Goal: Task Accomplishment & Management: Use online tool/utility

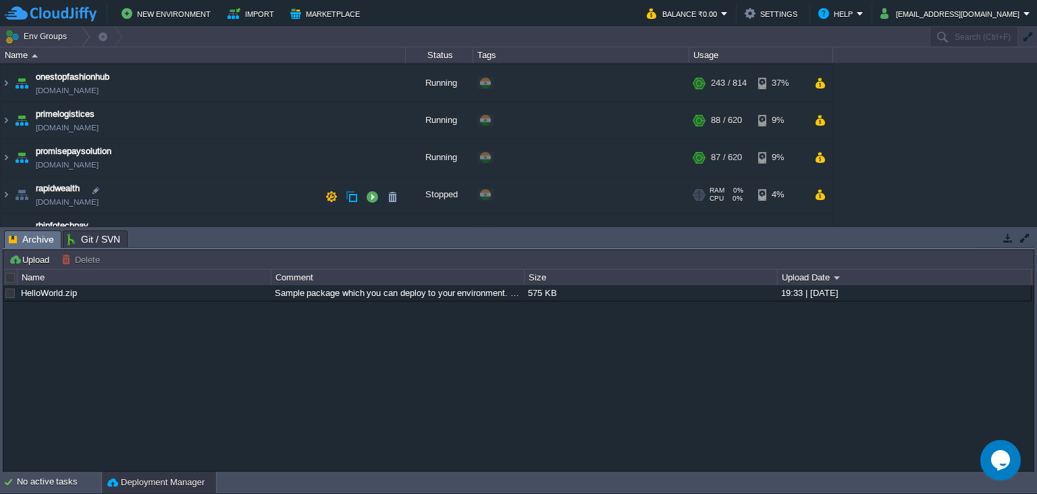
scroll to position [184, 0]
click at [5, 115] on img at bounding box center [6, 119] width 11 height 36
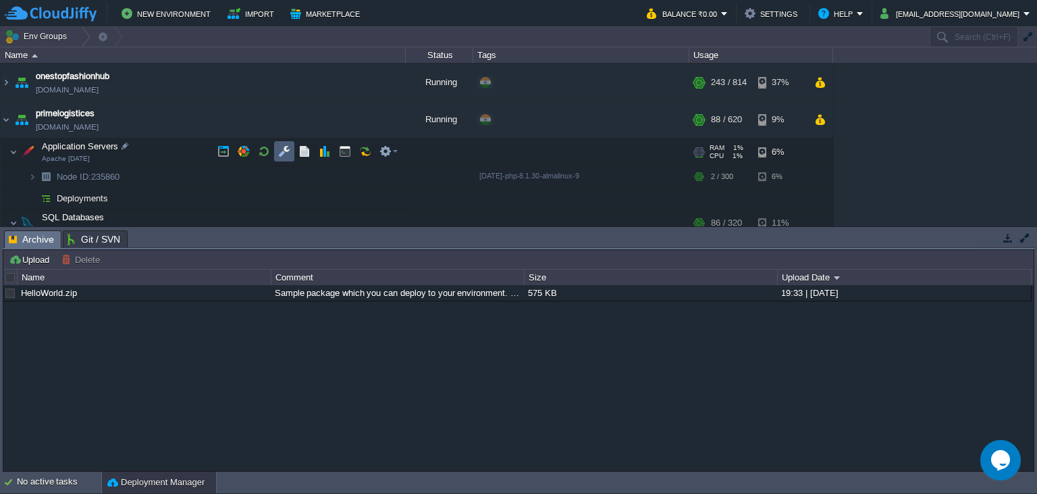
click at [279, 150] on button "button" at bounding box center [284, 151] width 12 height 12
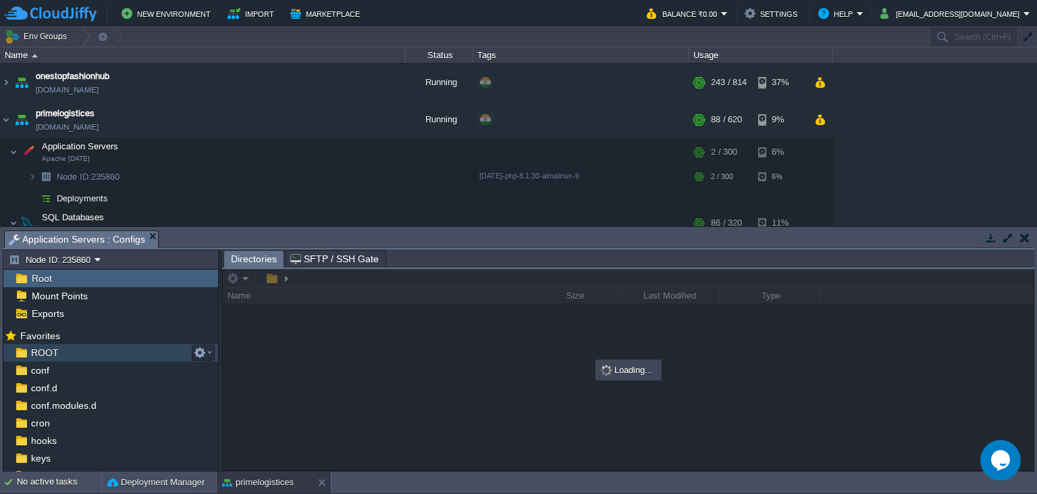
click at [68, 353] on div "ROOT" at bounding box center [110, 353] width 215 height 18
click at [67, 352] on div "ROOT" at bounding box center [110, 353] width 215 height 18
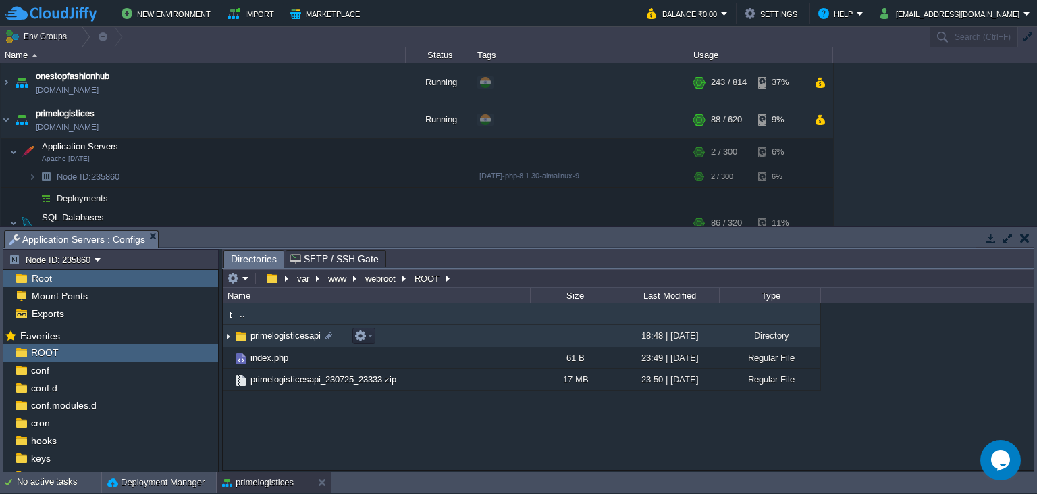
click at [274, 341] on span "primelogisticesapi" at bounding box center [285, 334] width 74 height 11
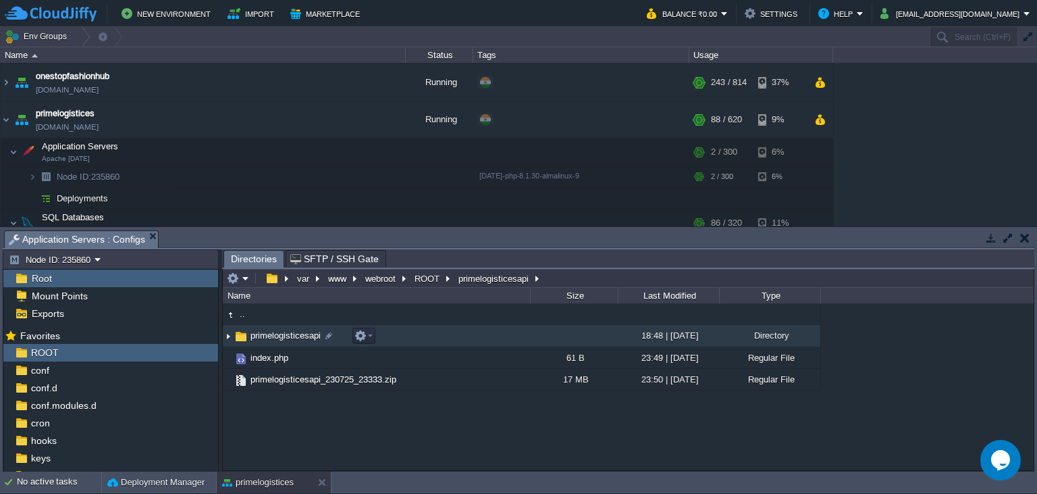
click at [274, 341] on span "primelogisticesapi" at bounding box center [285, 334] width 74 height 11
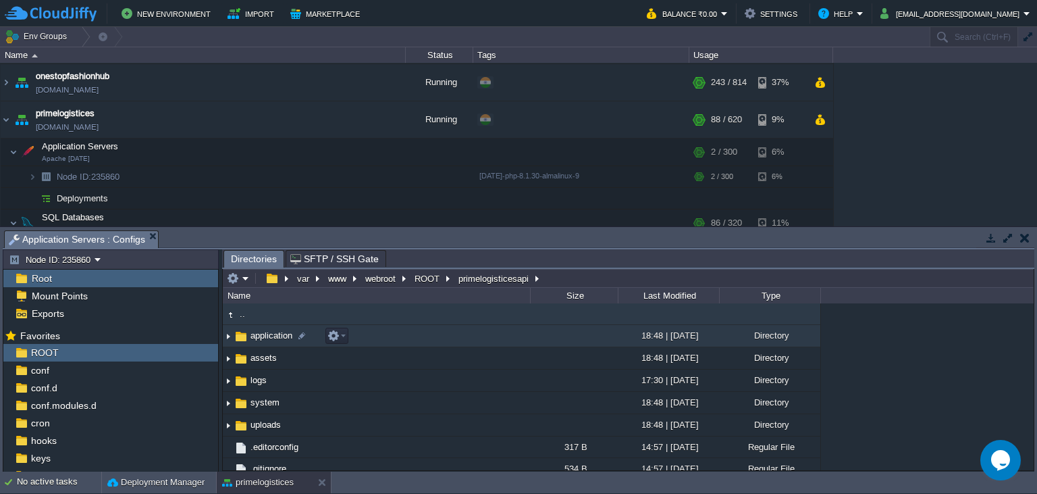
click at [258, 335] on span "application" at bounding box center [271, 334] width 46 height 11
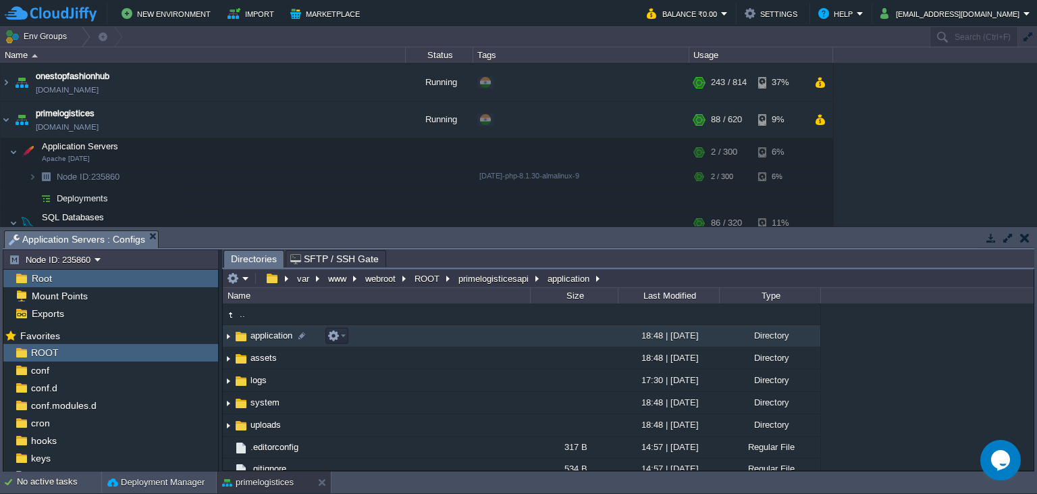
click at [258, 335] on span "application" at bounding box center [271, 334] width 46 height 11
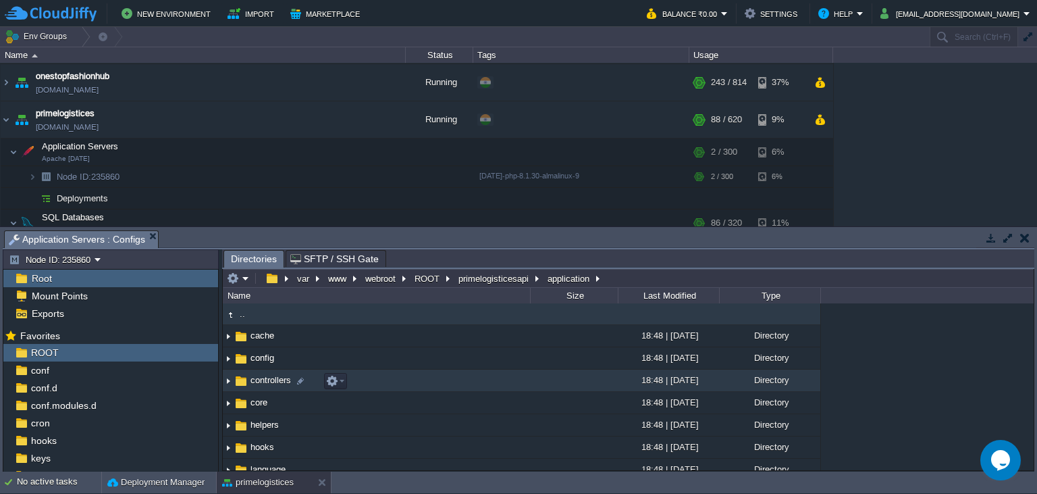
click at [269, 379] on span "controllers" at bounding box center [270, 379] width 45 height 11
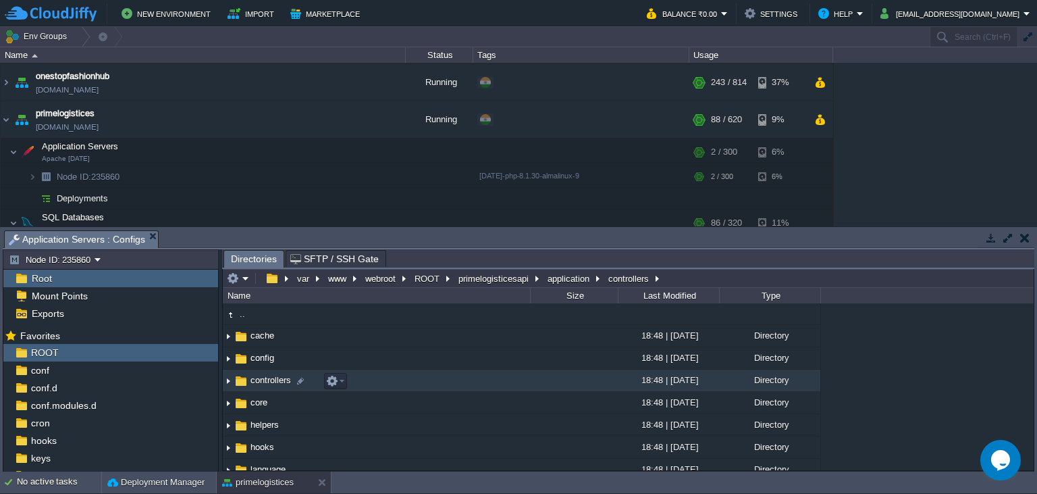
click at [270, 379] on span "controllers" at bounding box center [270, 379] width 45 height 11
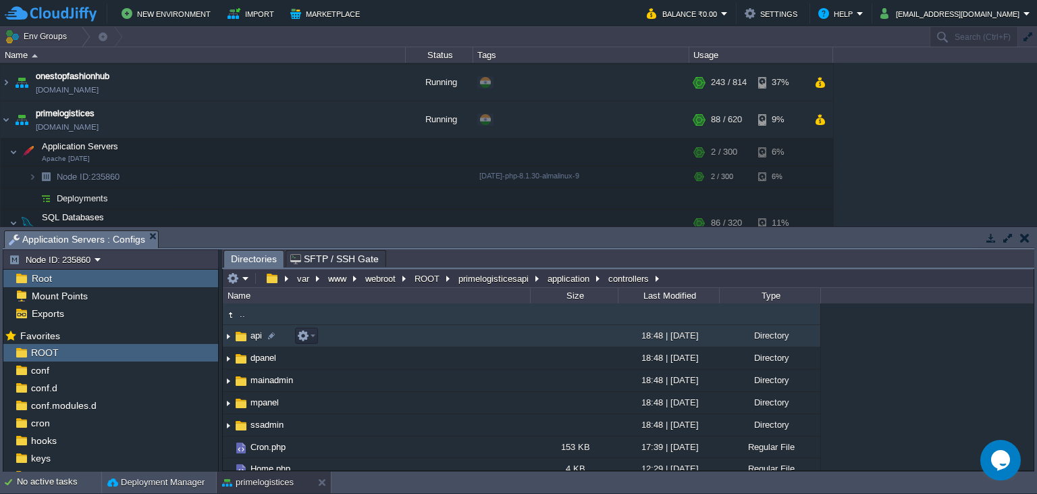
click at [253, 334] on span "api" at bounding box center [256, 334] width 16 height 11
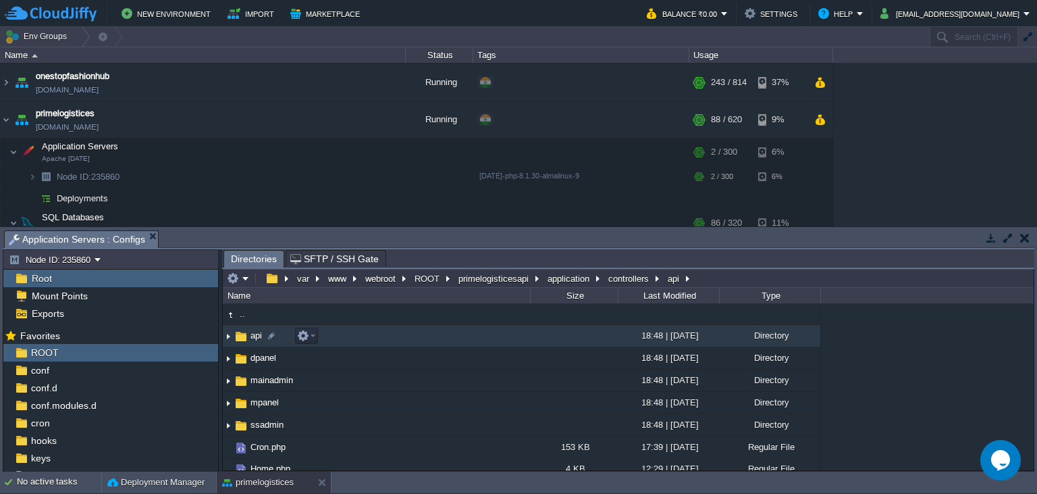
click at [253, 334] on span "api" at bounding box center [256, 334] width 16 height 11
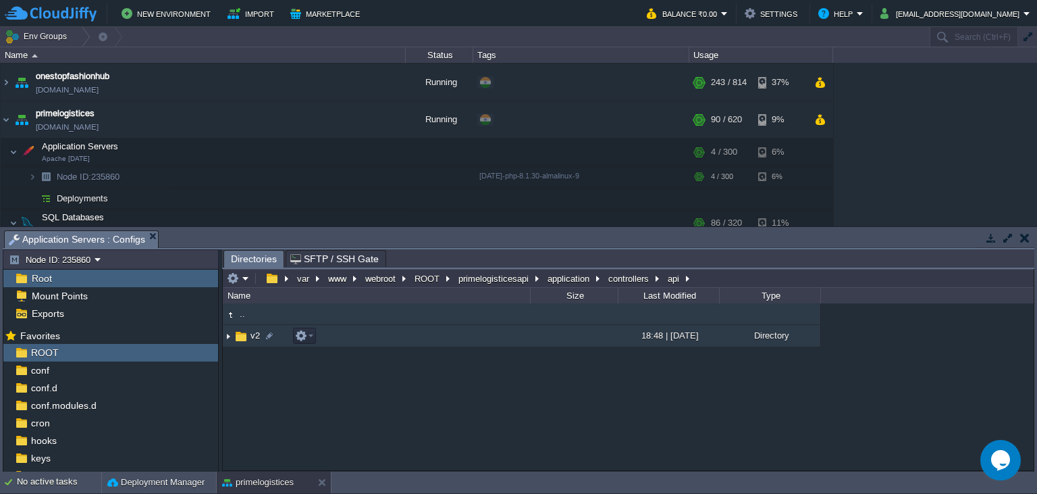
click at [252, 336] on span "v2" at bounding box center [255, 334] width 14 height 11
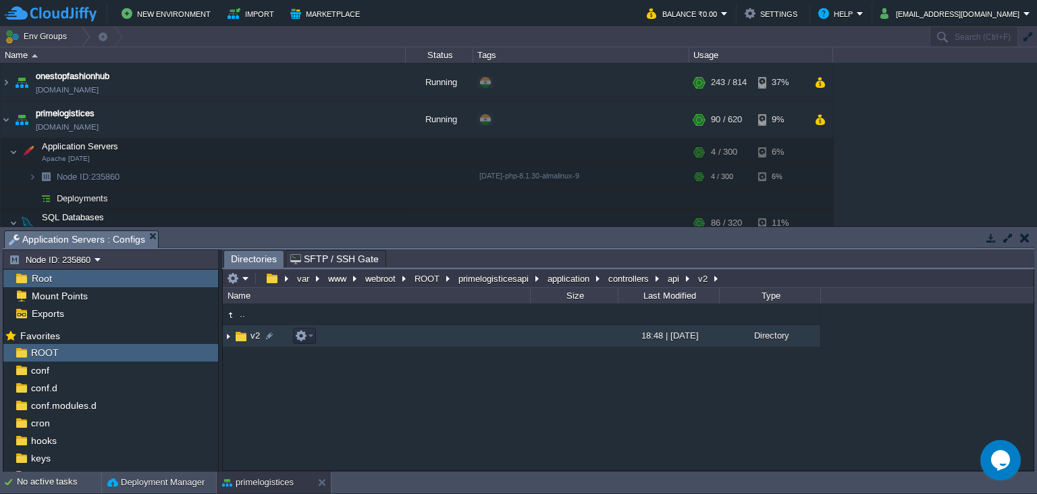
click at [252, 336] on span "v2" at bounding box center [255, 334] width 14 height 11
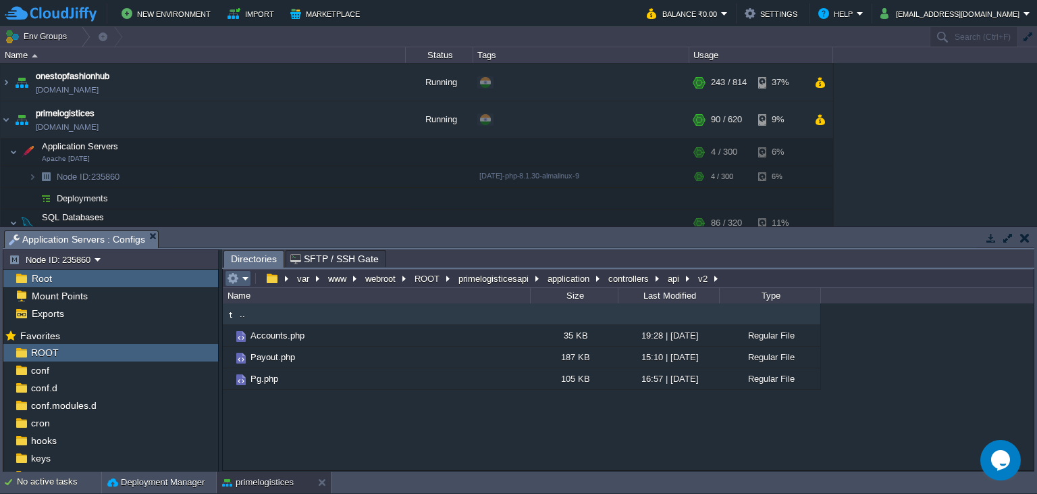
click at [241, 279] on em at bounding box center [238, 278] width 22 height 12
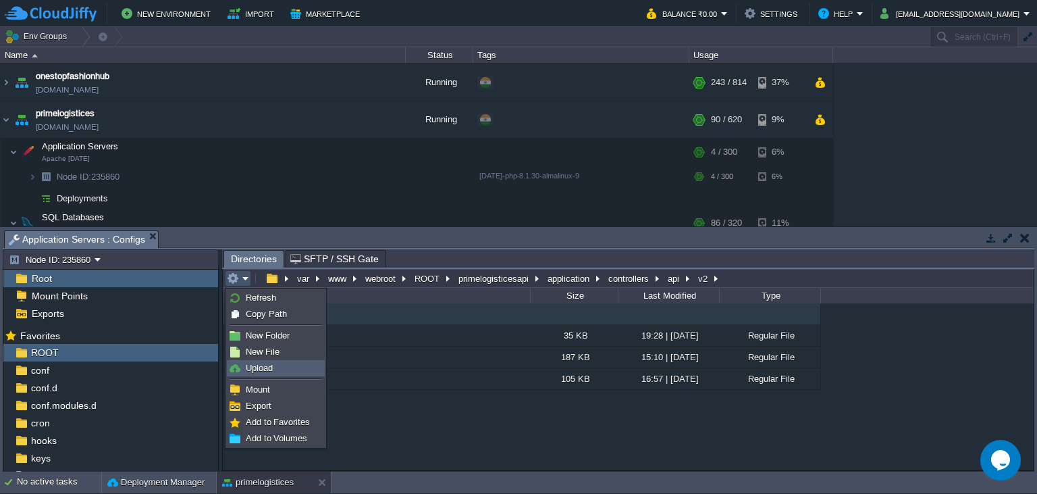
click at [286, 370] on link "Upload" at bounding box center [276, 368] width 97 height 15
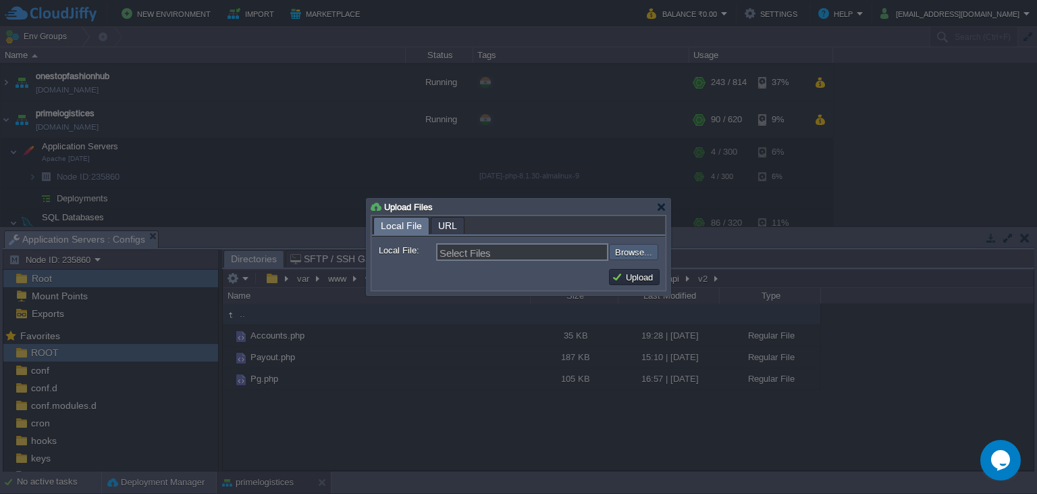
click at [628, 249] on input "file" at bounding box center [572, 252] width 171 height 16
type input "C:\fakepath\Payout.php"
type input "Payout.php"
click at [631, 276] on button "Upload" at bounding box center [634, 277] width 45 height 12
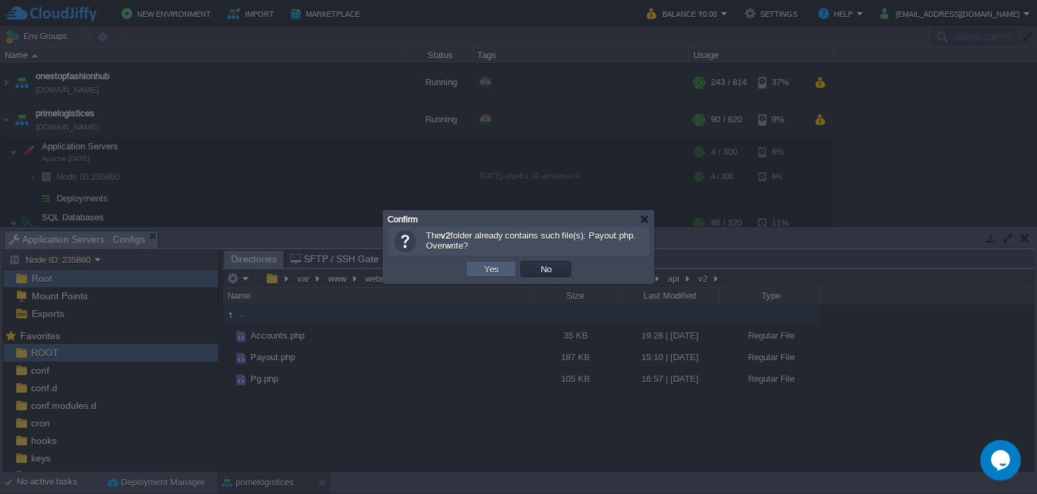
click at [482, 271] on button "Yes" at bounding box center [491, 269] width 23 height 12
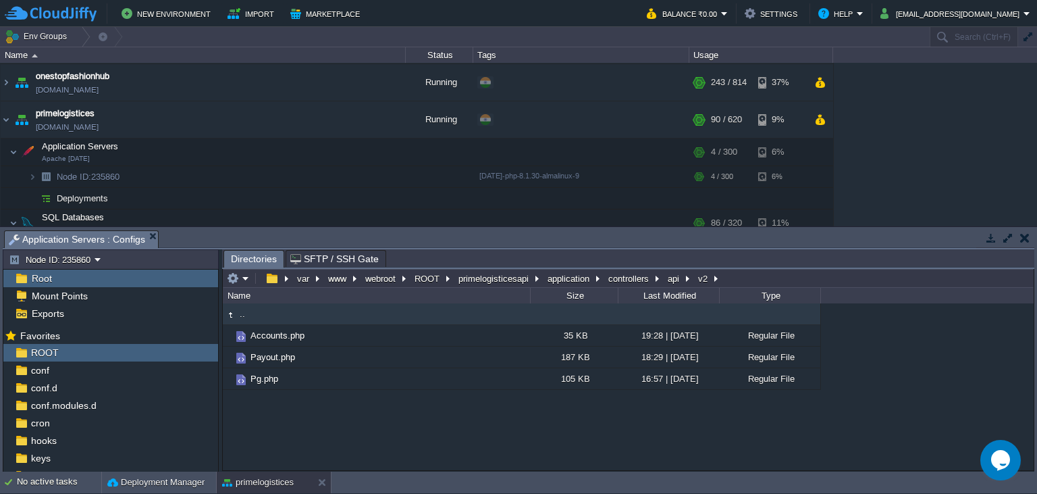
click at [607, 429] on div ".. Accounts.php 35 KB 19:28 | [DATE] Regular File Payout.php 187 KB 18:29 | [DA…" at bounding box center [628, 386] width 811 height 167
click at [544, 427] on div ".. Accounts.php 35 KB 19:28 | [DATE] Regular File Payout.php 187 KB 18:29 | [DA…" at bounding box center [628, 386] width 811 height 167
click at [406, 415] on div ".. Accounts.php 35 KB 19:28 | [DATE] Regular File Payout.php 187 KB 18:29 | [DA…" at bounding box center [628, 386] width 811 height 167
click at [410, 430] on div ".. Accounts.php 35 KB 19:28 | [DATE] Regular File Payout.php 187 KB 18:29 | [DA…" at bounding box center [628, 386] width 811 height 167
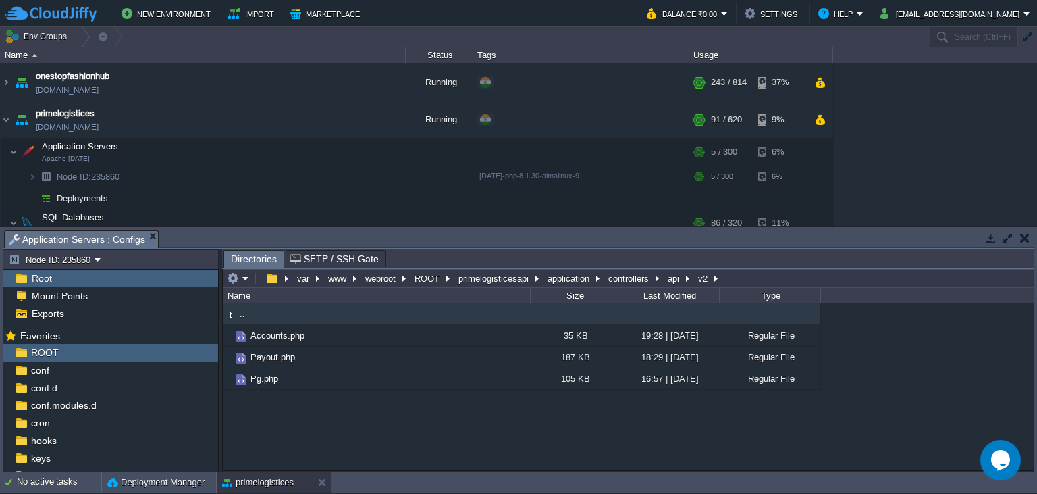
click at [369, 433] on div ".. Accounts.php 35 KB 19:28 | [DATE] Regular File Payout.php 187 KB 18:29 | [DA…" at bounding box center [628, 386] width 811 height 167
click at [549, 431] on div ".. Accounts.php 35 KB 19:28 | [DATE] Regular File Payout.php 187 KB 18:29 | [DA…" at bounding box center [628, 386] width 811 height 167
click at [366, 433] on div ".. Accounts.php 35 KB 19:28 | [DATE] Regular File Payout.php 187 KB 18:29 | [DA…" at bounding box center [628, 386] width 811 height 167
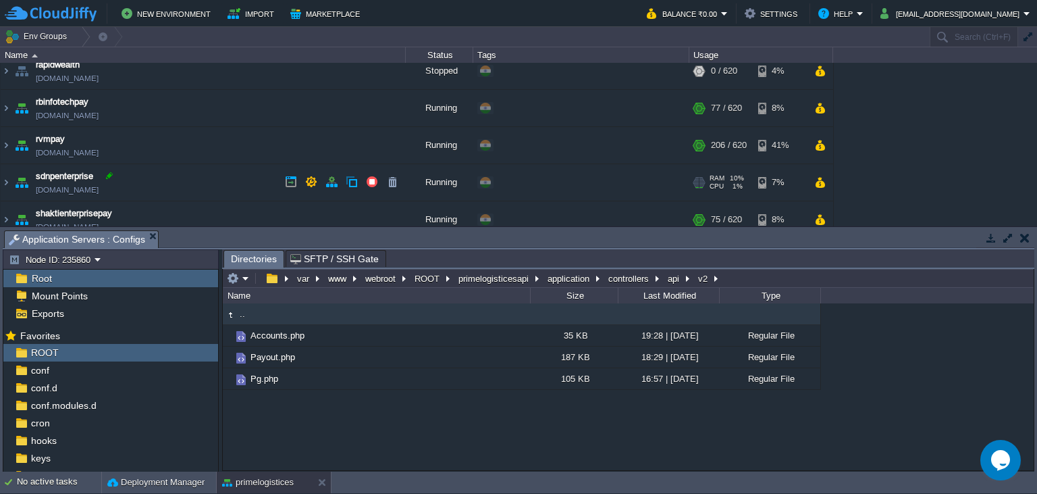
scroll to position [431, 0]
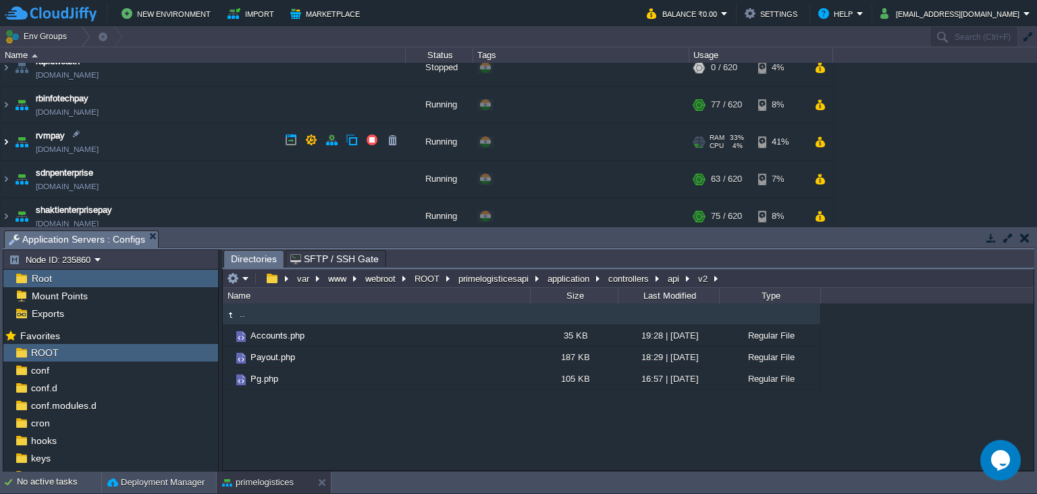
click at [6, 141] on img at bounding box center [6, 142] width 11 height 36
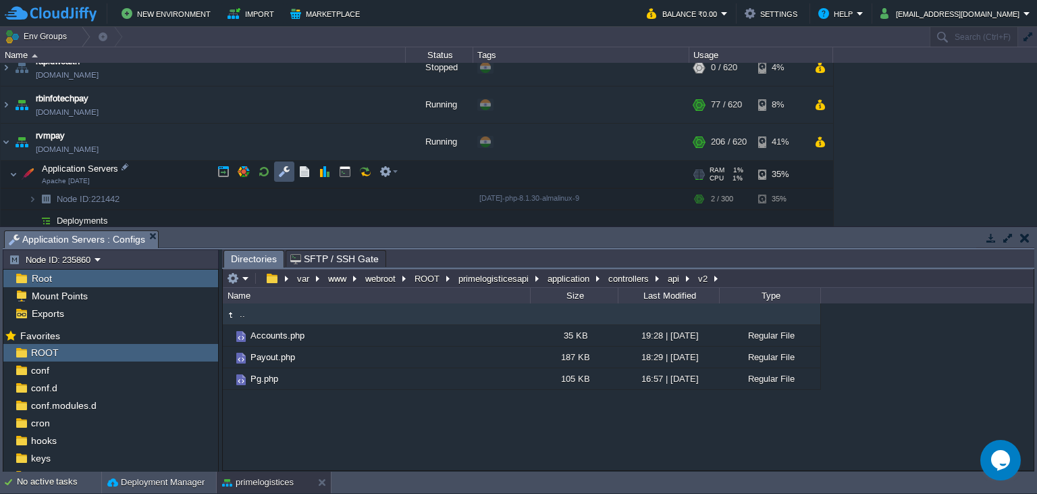
click at [286, 166] on button "button" at bounding box center [284, 171] width 12 height 12
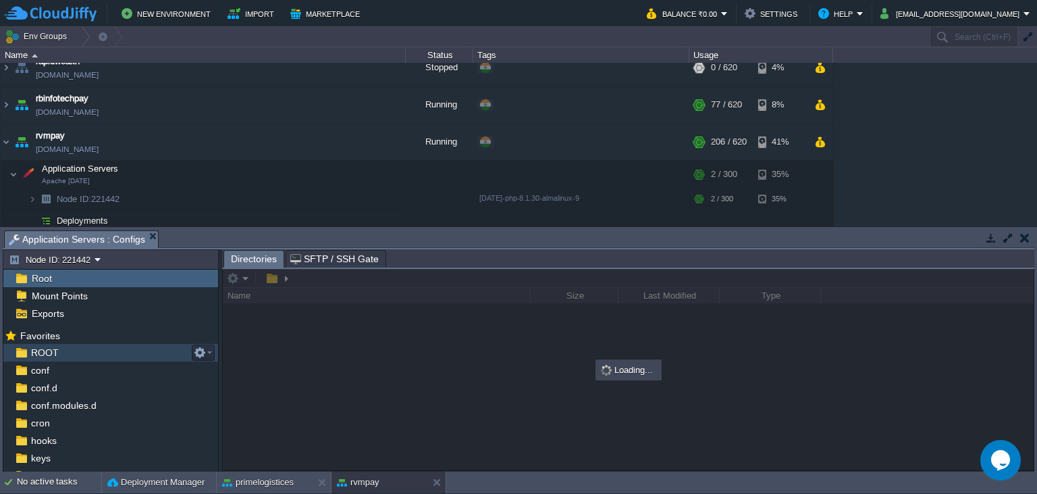
click at [87, 348] on div "ROOT" at bounding box center [110, 353] width 215 height 18
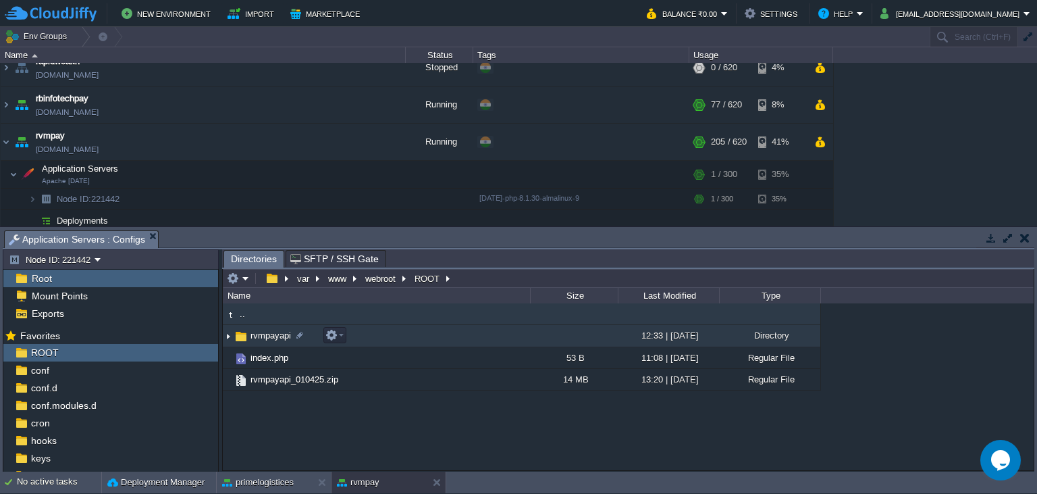
click at [265, 336] on span "rvmpayapi" at bounding box center [270, 334] width 45 height 11
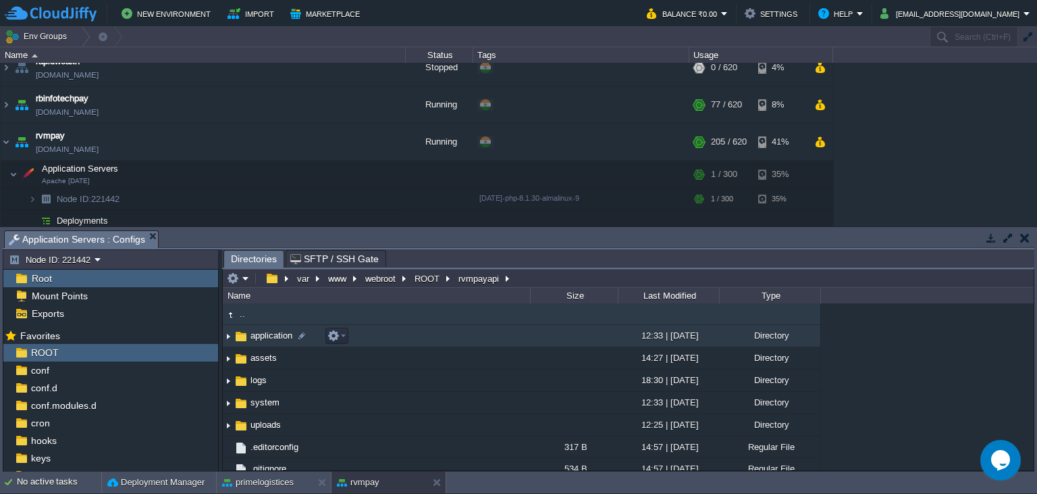
click at [274, 336] on span "application" at bounding box center [271, 334] width 46 height 11
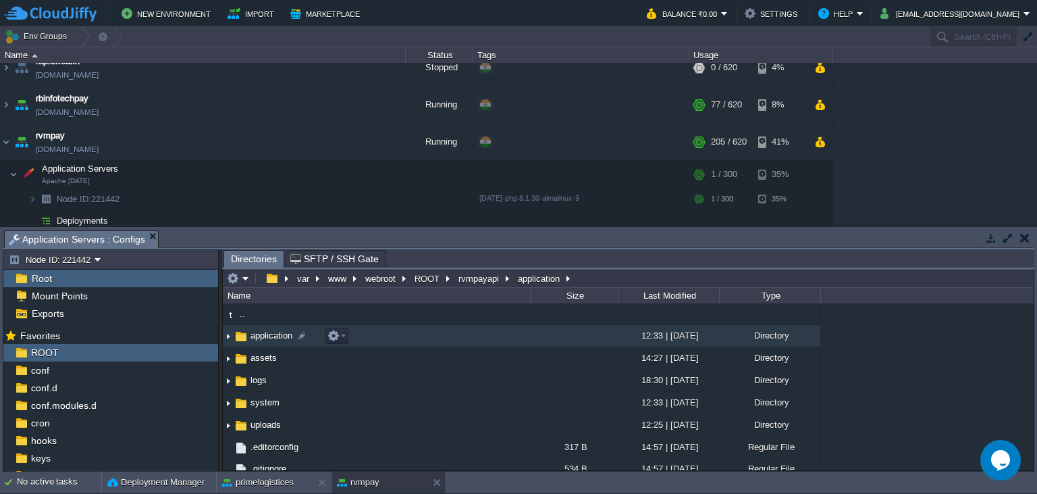
click at [274, 336] on span "application" at bounding box center [271, 334] width 46 height 11
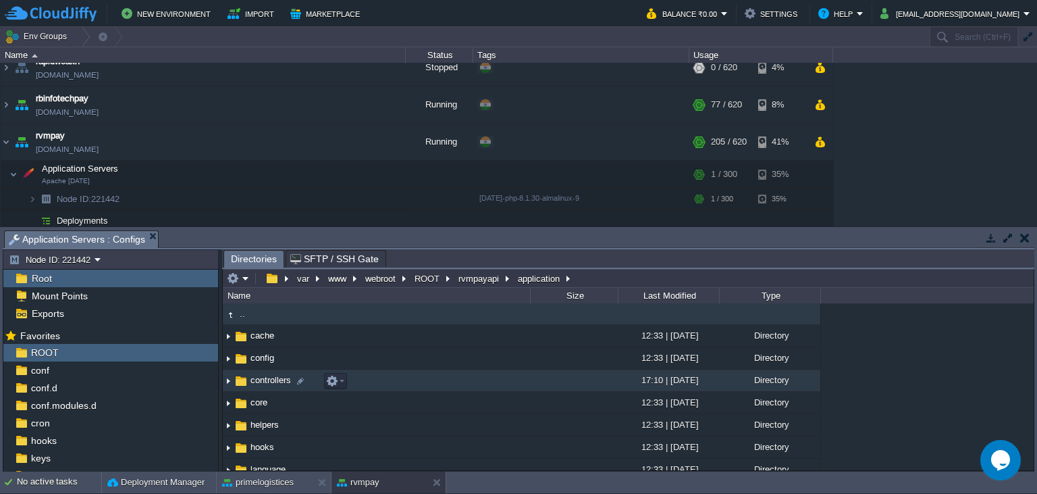
click at [265, 385] on span "controllers" at bounding box center [270, 379] width 45 height 11
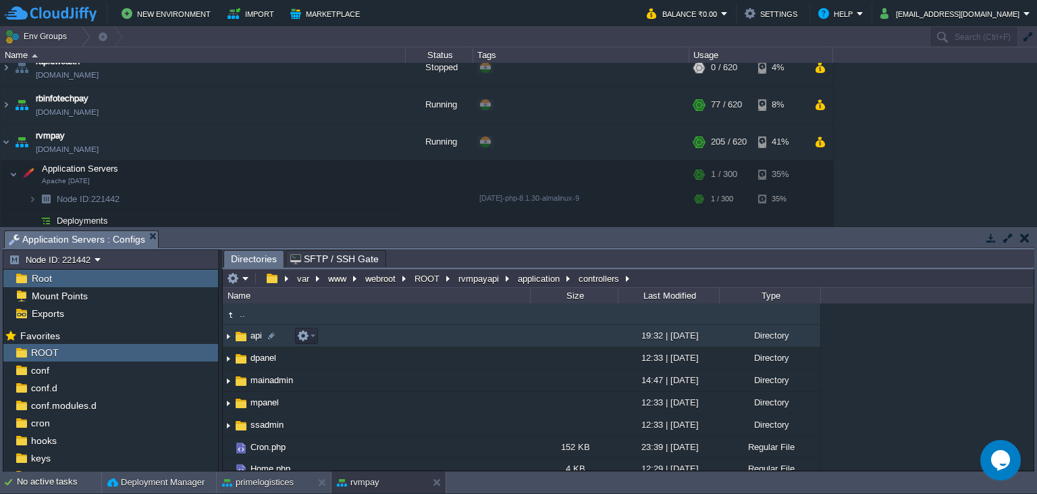
click at [263, 344] on td "api" at bounding box center [376, 336] width 307 height 22
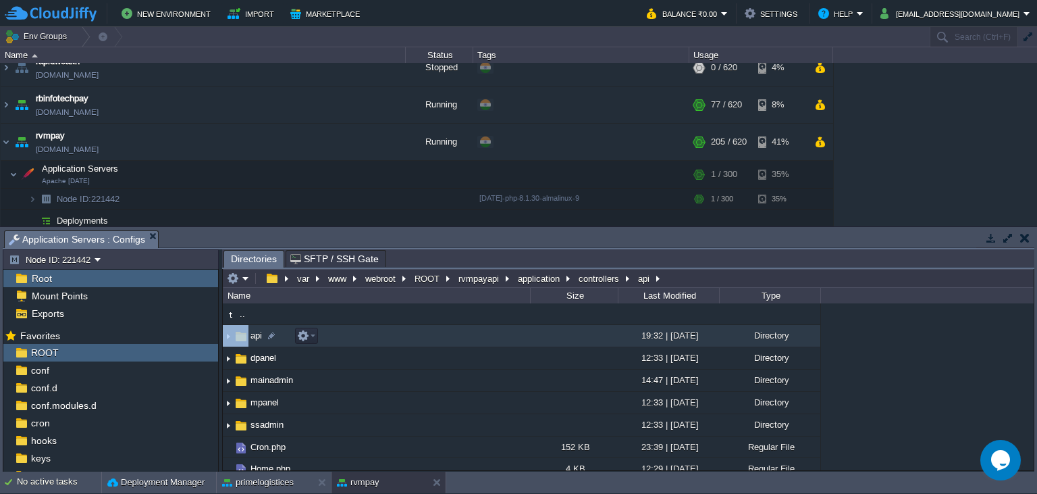
click at [263, 344] on td "api" at bounding box center [376, 336] width 307 height 22
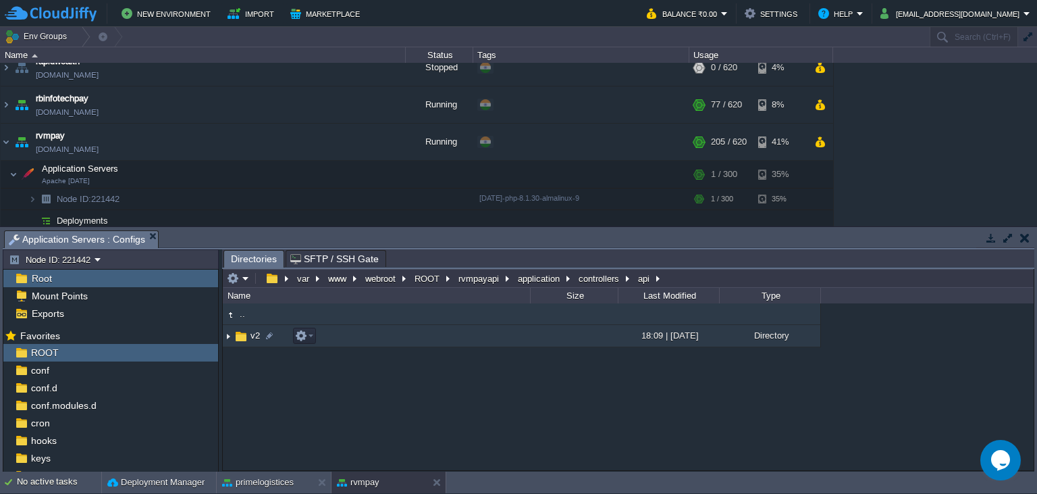
click at [243, 342] on img at bounding box center [241, 336] width 15 height 15
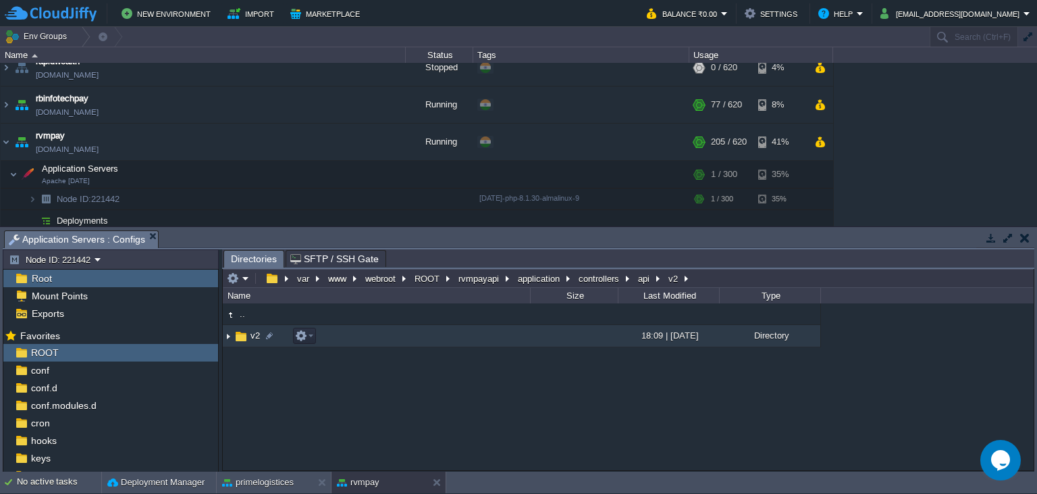
click at [243, 342] on img at bounding box center [241, 336] width 15 height 15
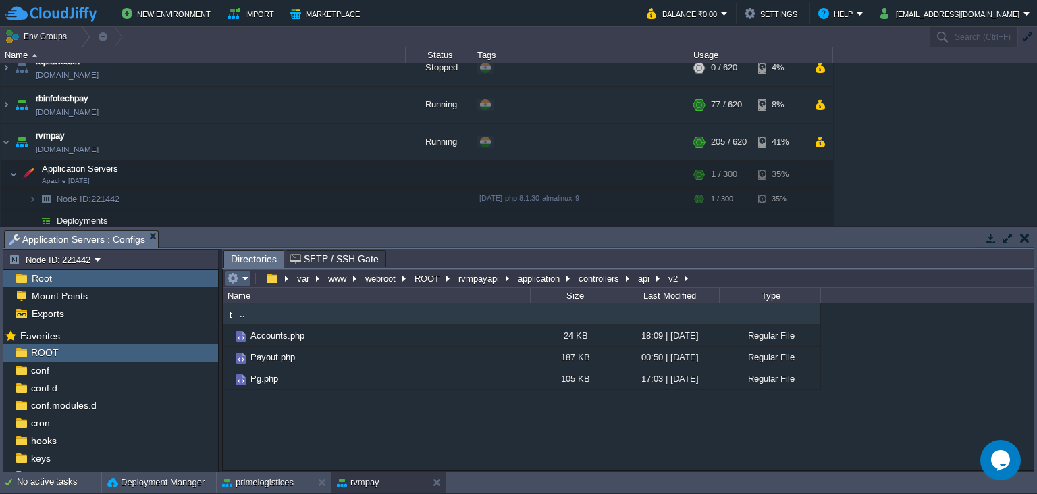
click at [245, 278] on em at bounding box center [238, 278] width 22 height 12
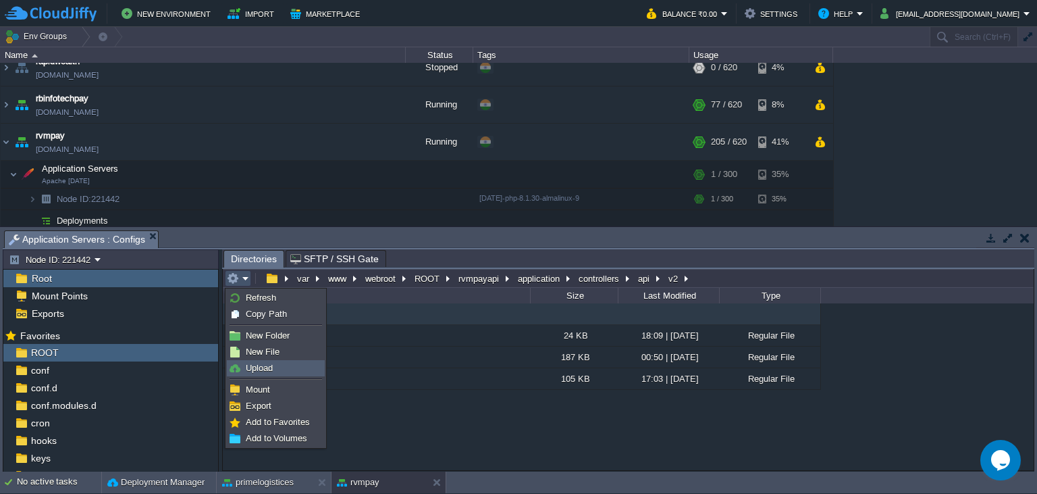
click at [293, 369] on link "Upload" at bounding box center [276, 368] width 97 height 15
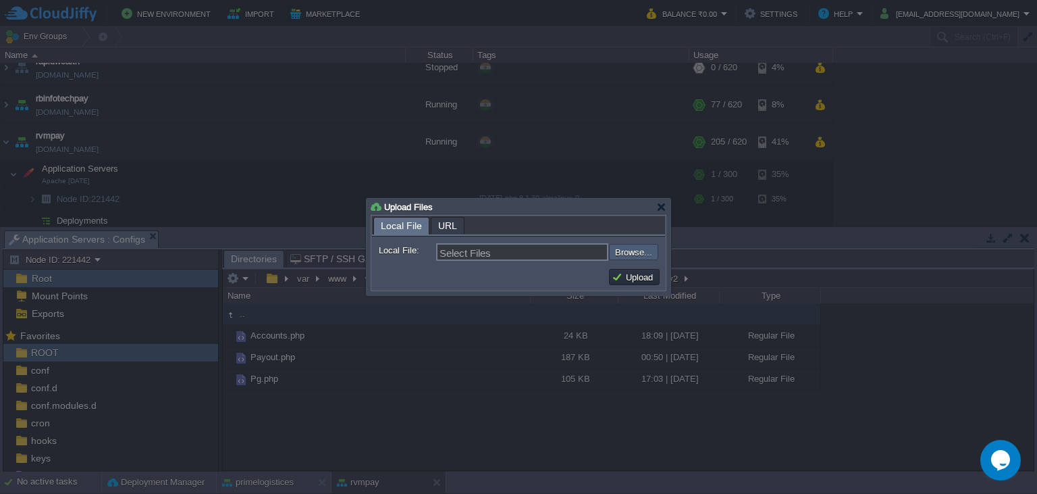
click at [633, 247] on input "file" at bounding box center [572, 252] width 171 height 16
type input "C:\fakepath\Payout.php"
type input "Payout.php"
click at [641, 274] on button "Upload" at bounding box center [634, 277] width 45 height 12
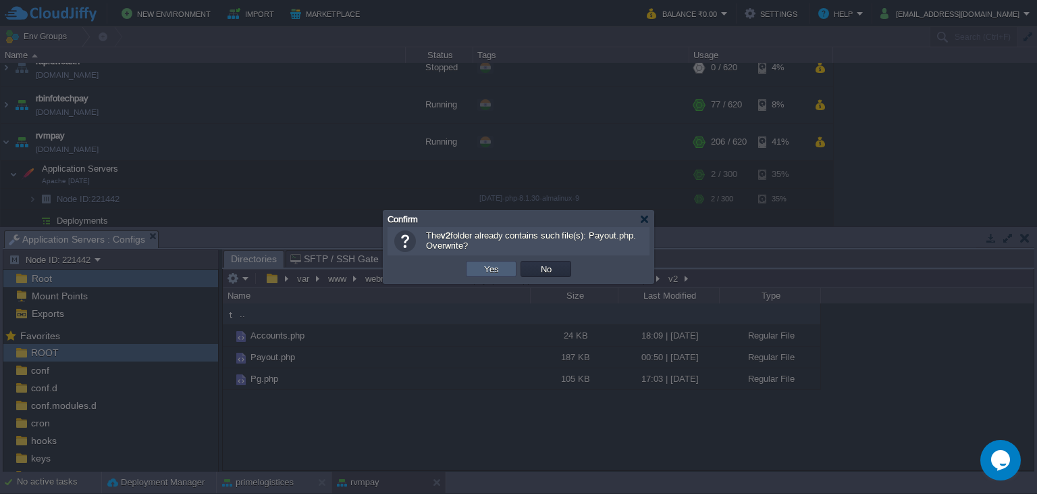
click at [497, 273] on button "Yes" at bounding box center [491, 269] width 23 height 12
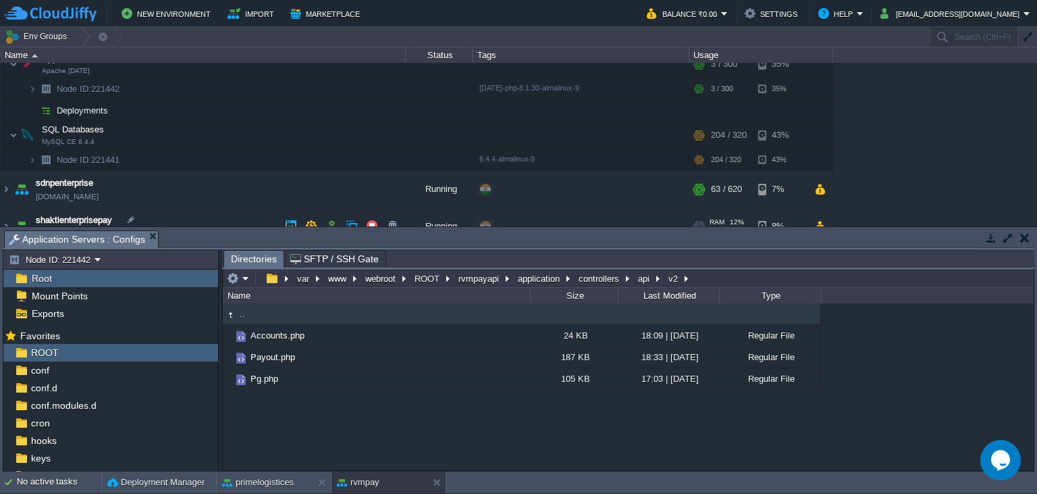
scroll to position [554, 0]
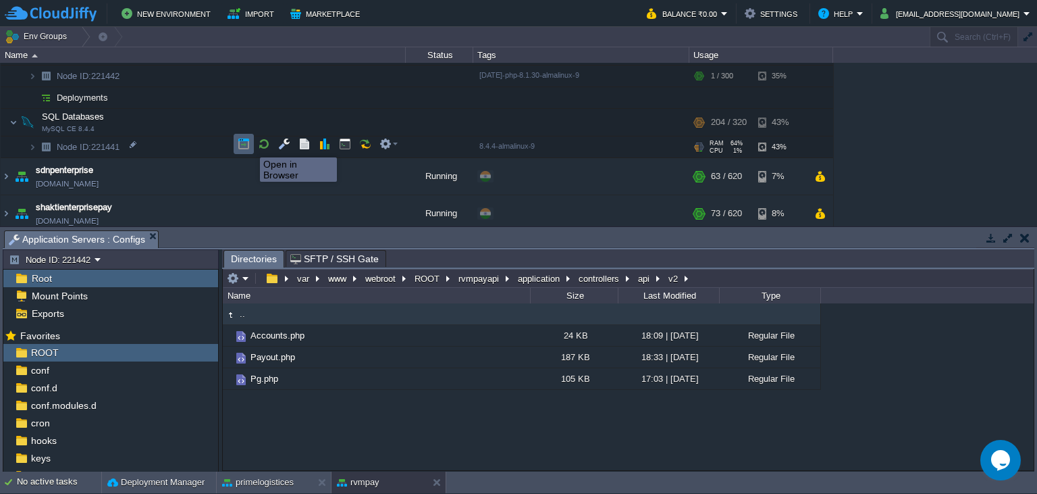
click at [244, 145] on button "button" at bounding box center [244, 144] width 12 height 12
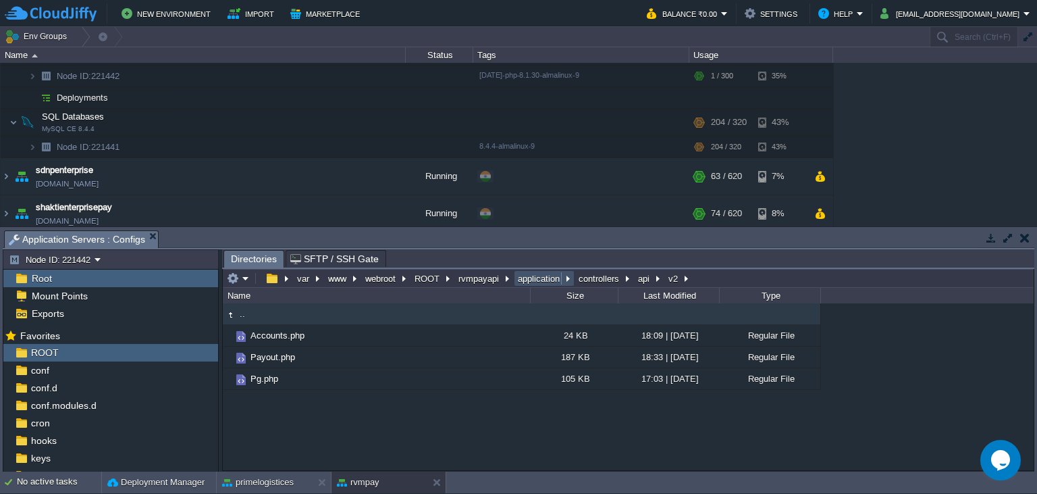
click at [543, 277] on button "application" at bounding box center [539, 278] width 47 height 12
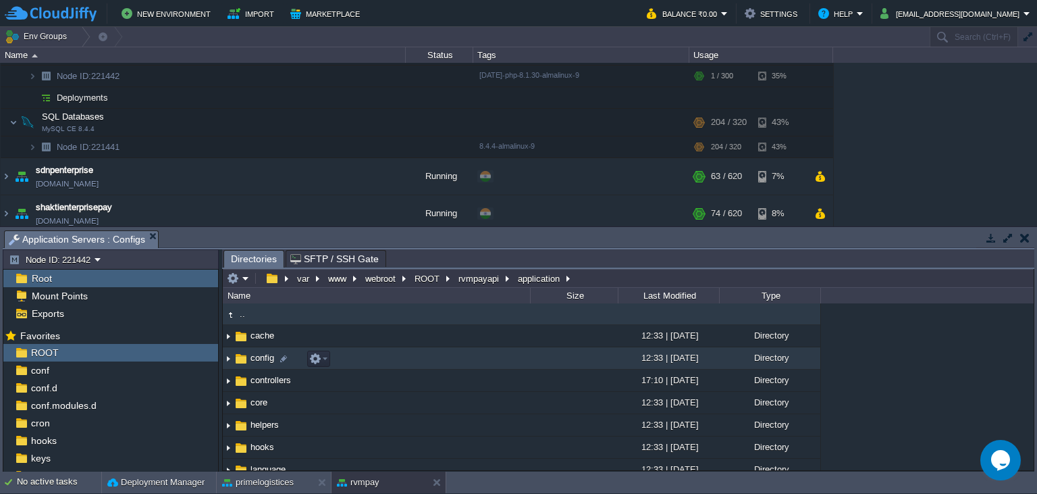
click at [257, 359] on span "config" at bounding box center [262, 357] width 28 height 11
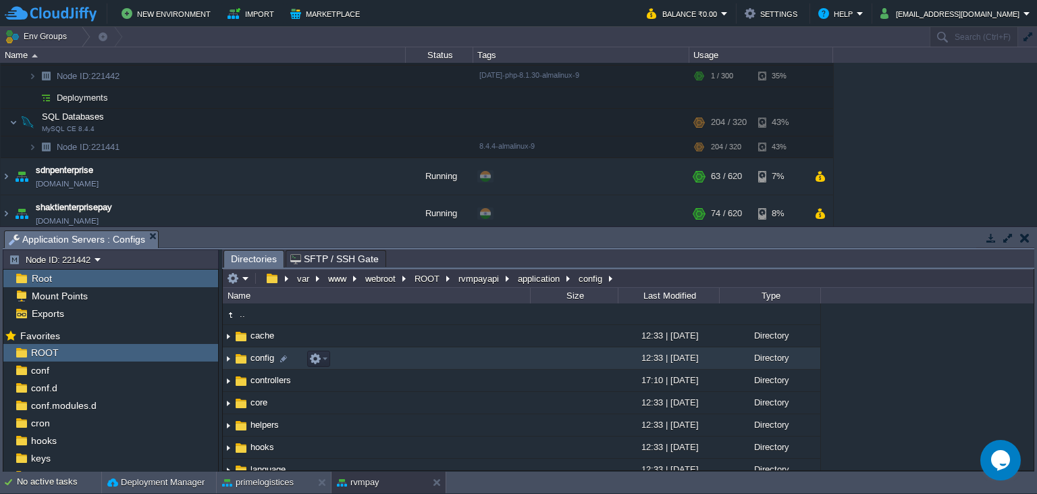
click at [257, 359] on span "config" at bounding box center [262, 357] width 28 height 11
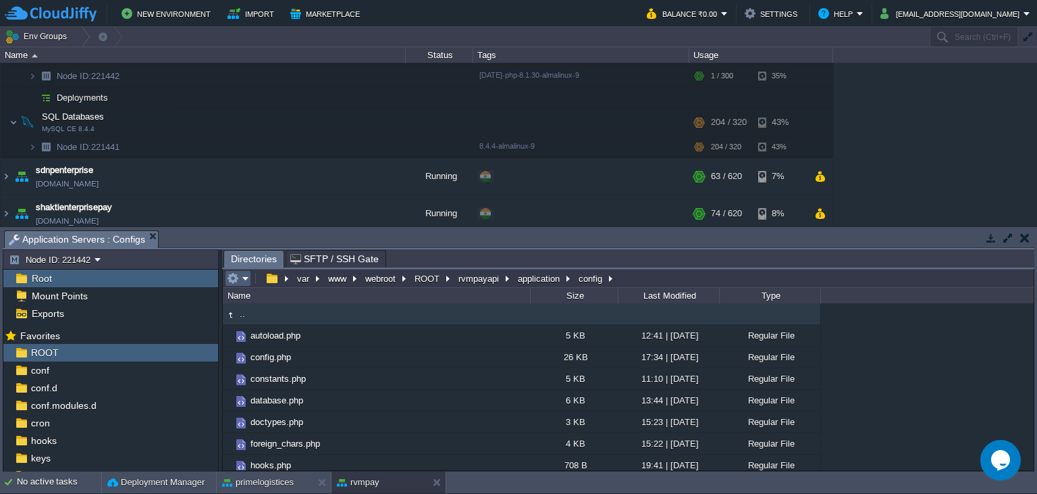
click at [246, 277] on em at bounding box center [238, 278] width 22 height 12
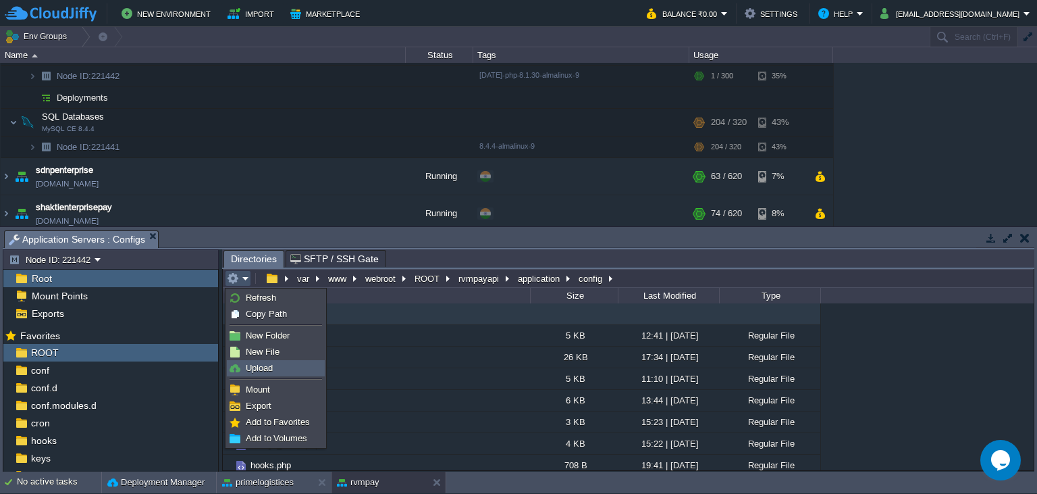
click at [275, 367] on link "Upload" at bounding box center [276, 368] width 97 height 15
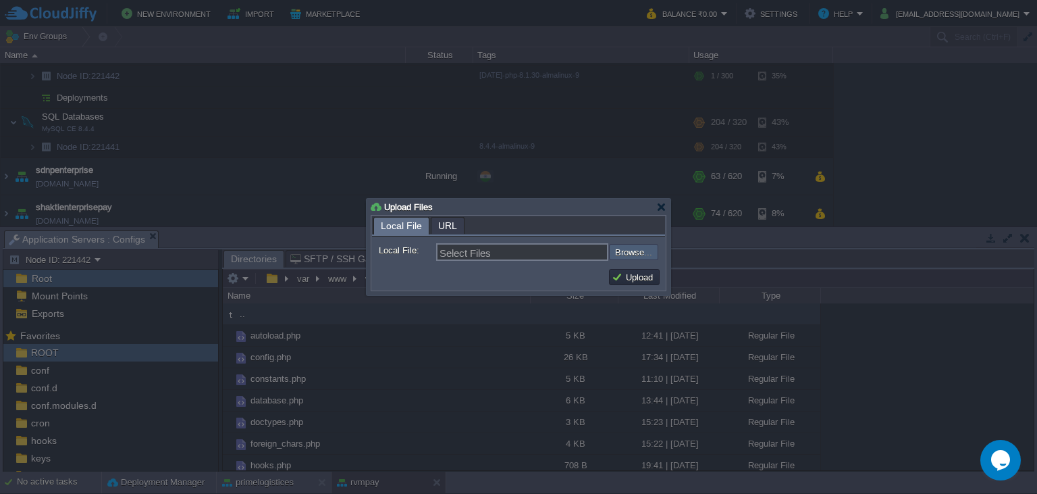
click at [632, 252] on input "file" at bounding box center [572, 252] width 171 height 16
type input "C:\fakepath\config.php"
type input "config.php"
click at [632, 280] on button "Upload" at bounding box center [634, 277] width 45 height 12
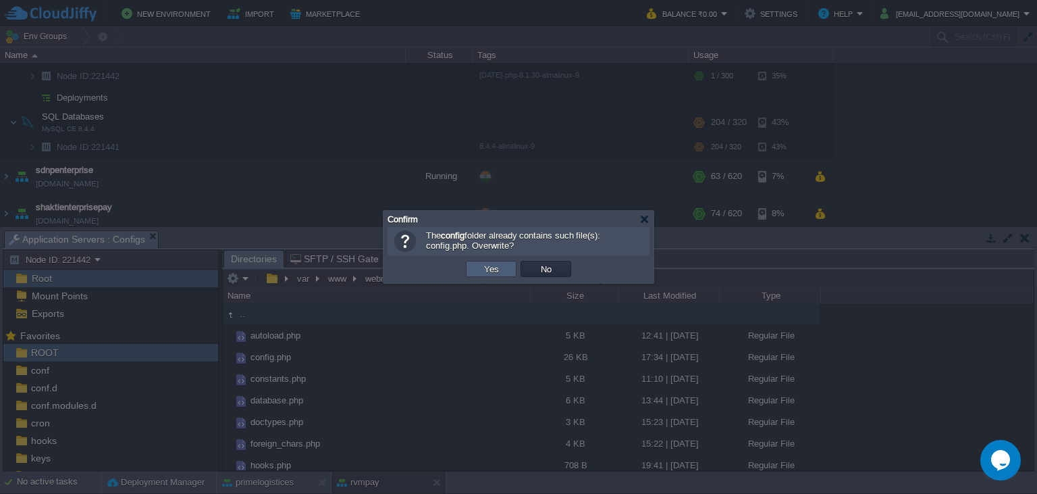
click at [488, 267] on button "Yes" at bounding box center [491, 269] width 23 height 12
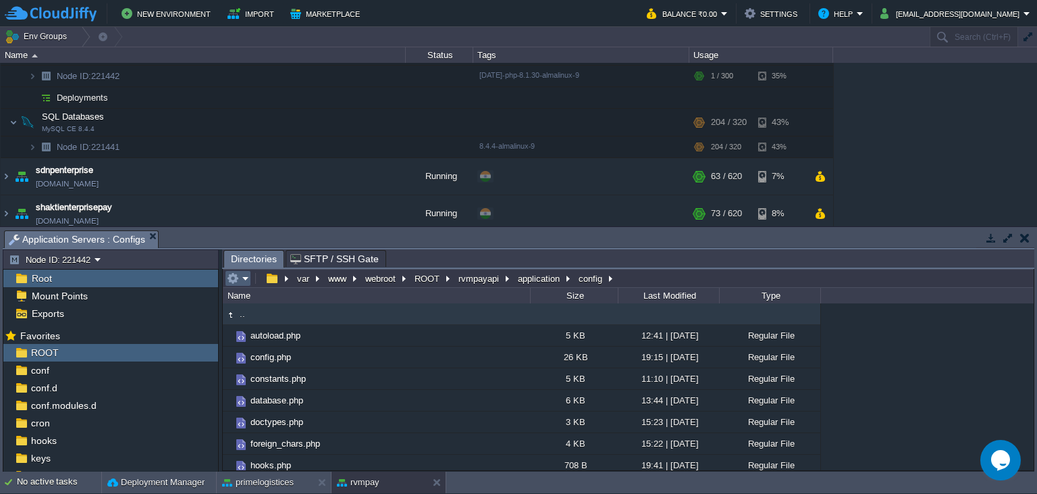
click at [242, 280] on em at bounding box center [238, 278] width 22 height 12
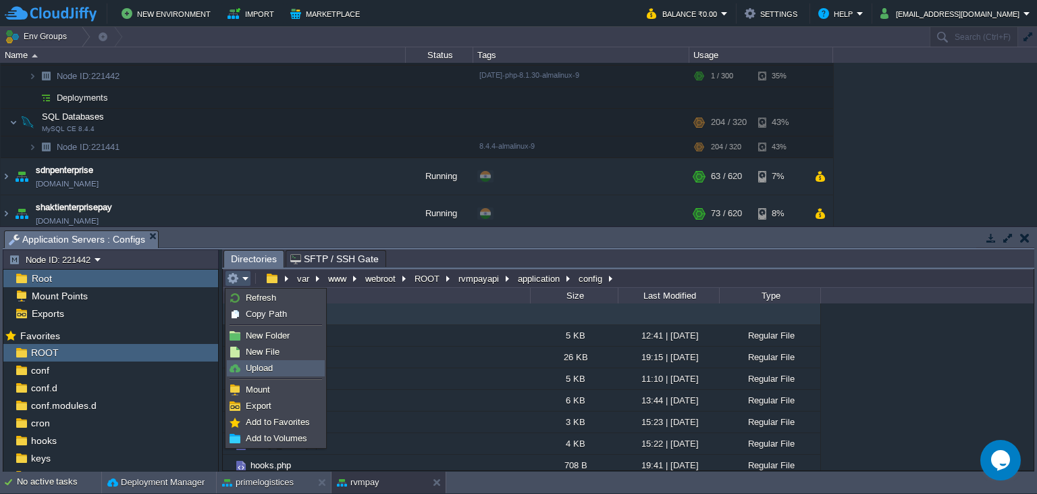
drag, startPoint x: 252, startPoint y: 308, endPoint x: 271, endPoint y: 374, distance: 68.8
click at [271, 374] on ul "Refresh Copy Path New Folder New File Upload Mount Export Add to Favorites Add …" at bounding box center [275, 367] width 101 height 159
click at [270, 367] on span "Upload" at bounding box center [259, 368] width 27 height 10
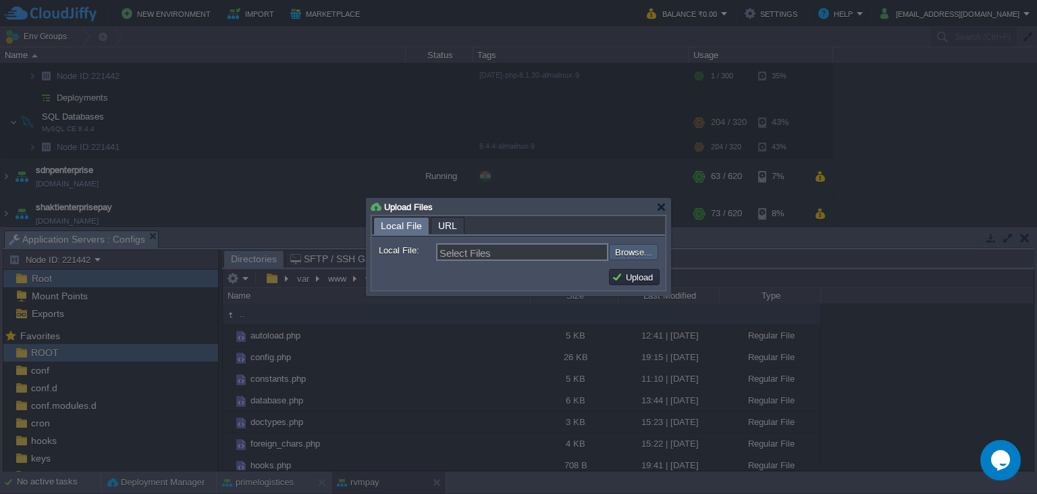
click at [625, 256] on input "file" at bounding box center [572, 252] width 171 height 16
type input "C:\fakepath\config.php"
type input "config.php"
click at [642, 277] on button "Upload" at bounding box center [634, 277] width 45 height 12
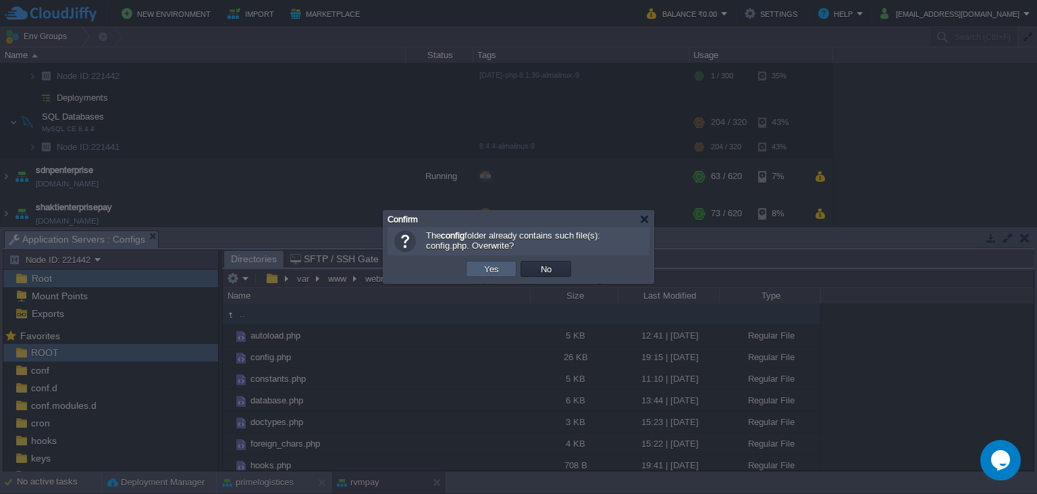
click at [489, 271] on button "Yes" at bounding box center [491, 269] width 23 height 12
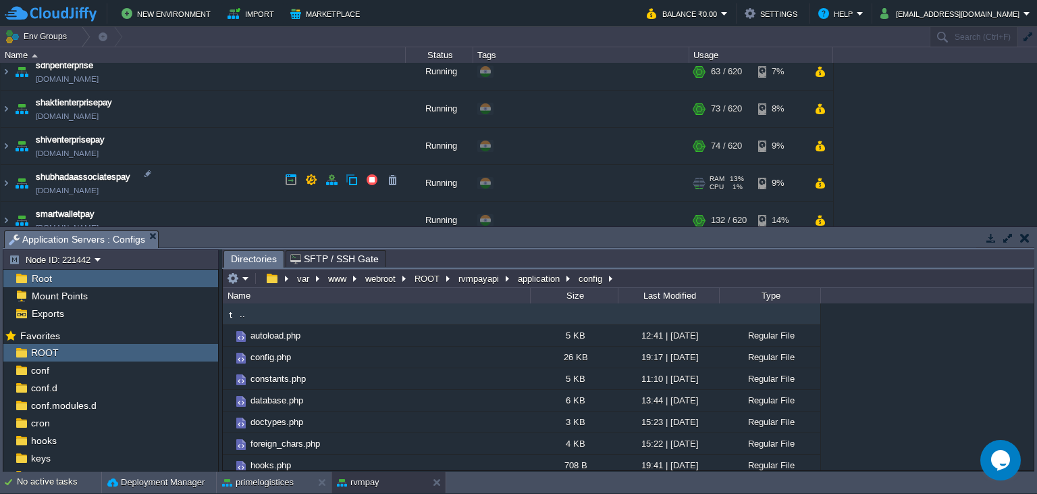
scroll to position [655, 0]
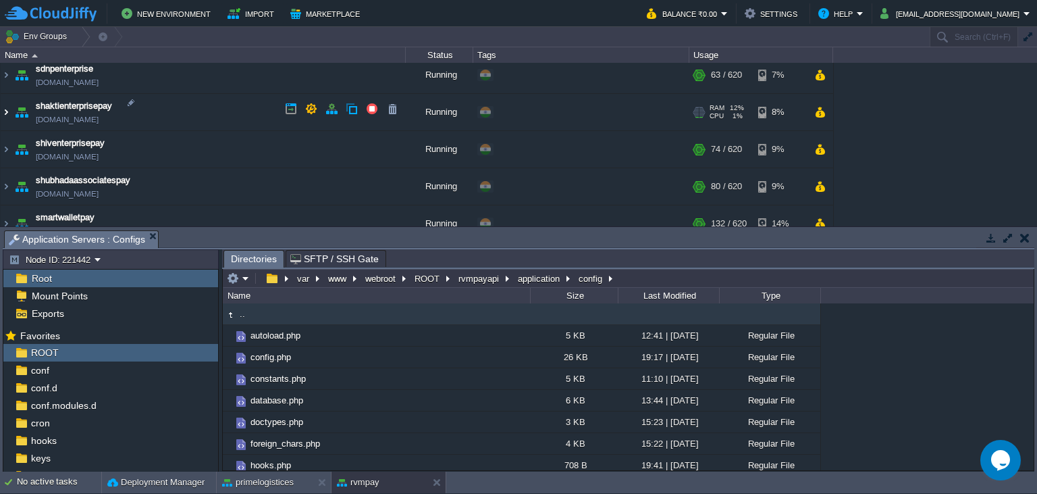
click at [3, 110] on img at bounding box center [6, 112] width 11 height 36
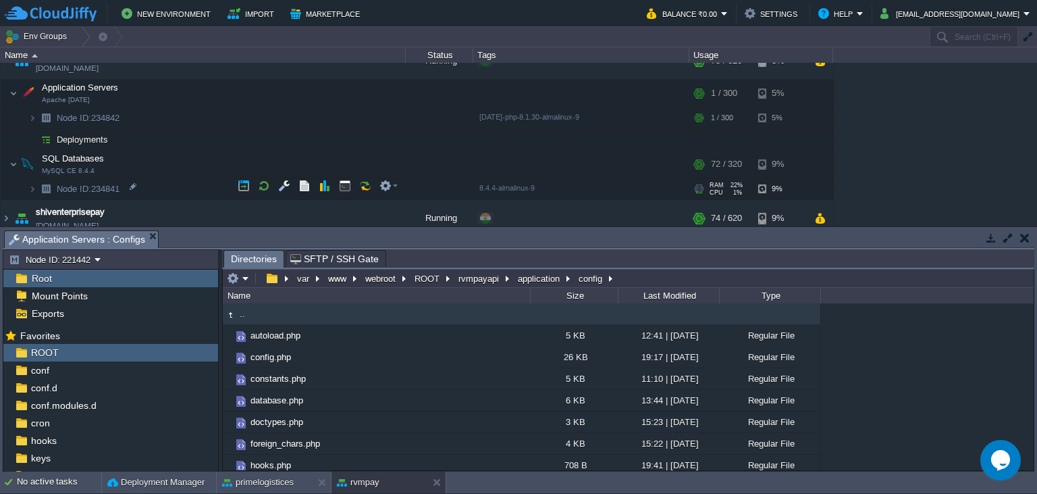
scroll to position [716, 0]
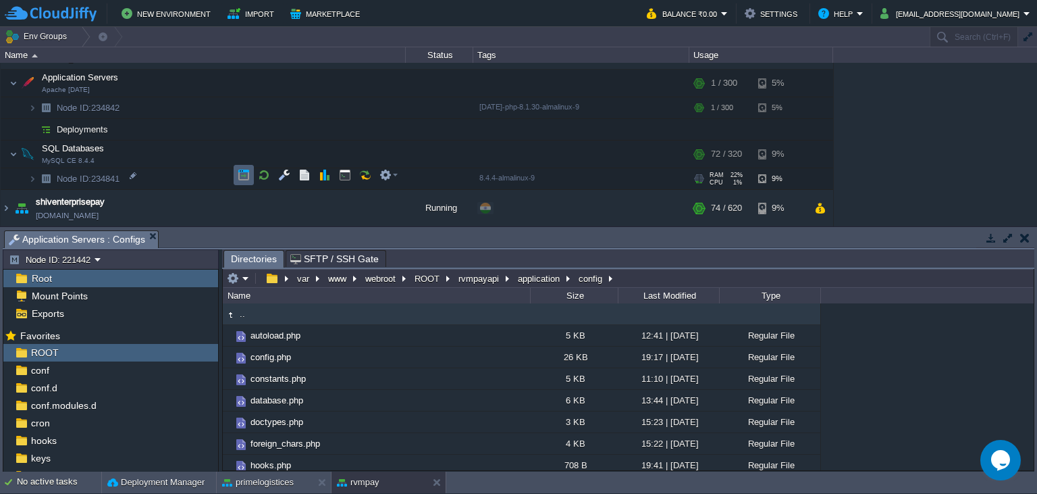
click at [241, 174] on button "button" at bounding box center [244, 175] width 12 height 12
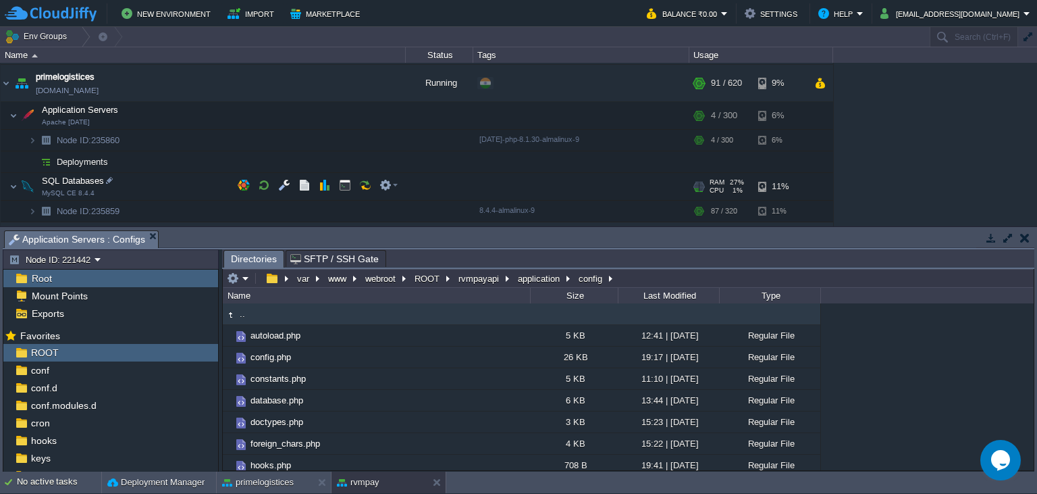
scroll to position [282, 0]
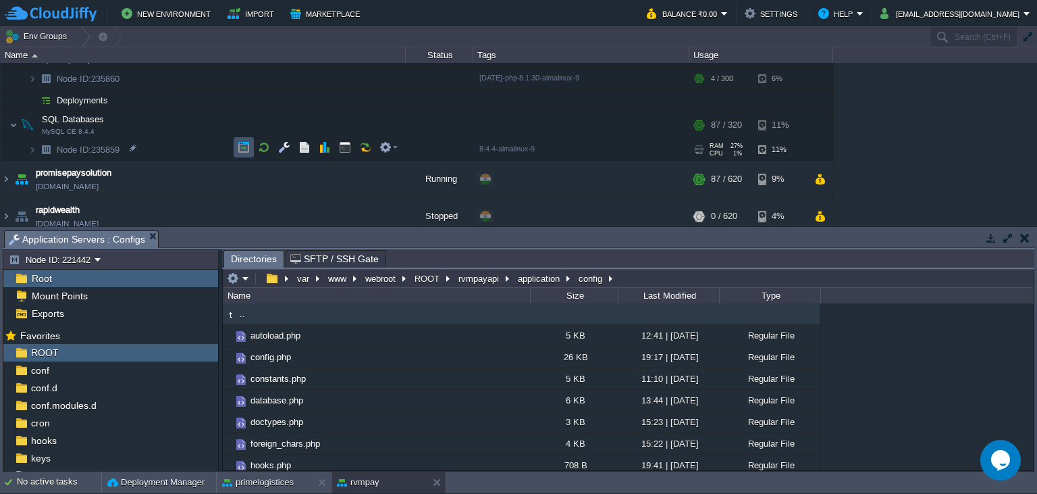
click at [242, 149] on button "button" at bounding box center [244, 147] width 12 height 12
